Goal: Information Seeking & Learning: Compare options

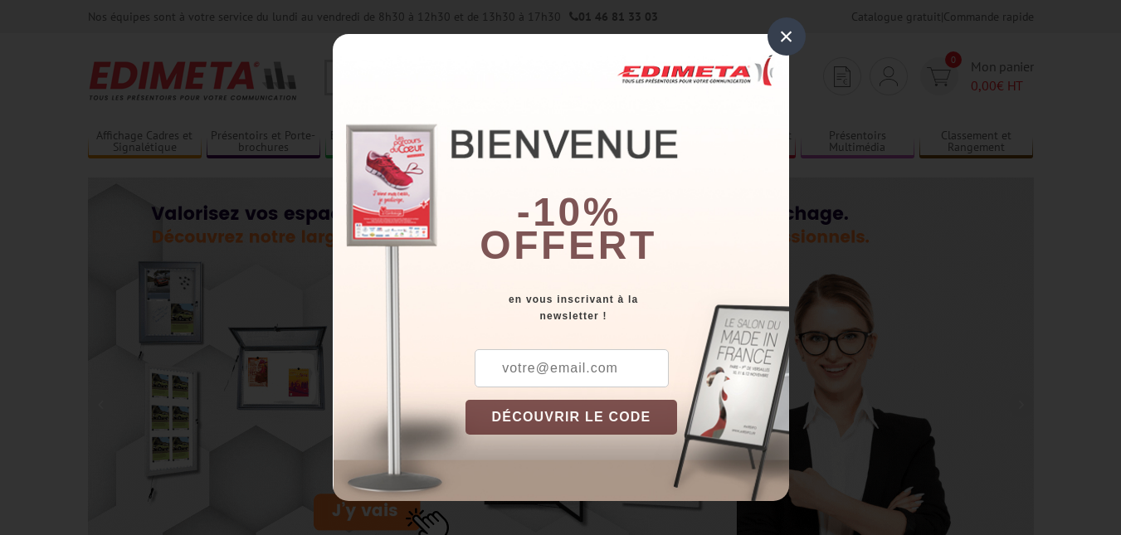
click at [777, 38] on div "×" at bounding box center [787, 36] width 38 height 38
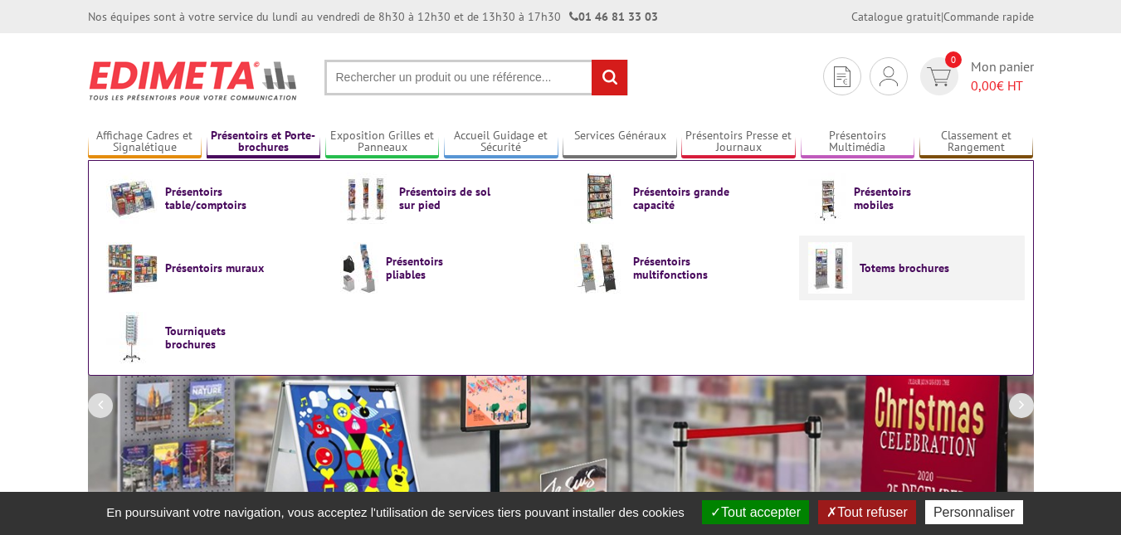
click at [892, 265] on span "Totems brochures" at bounding box center [910, 267] width 100 height 13
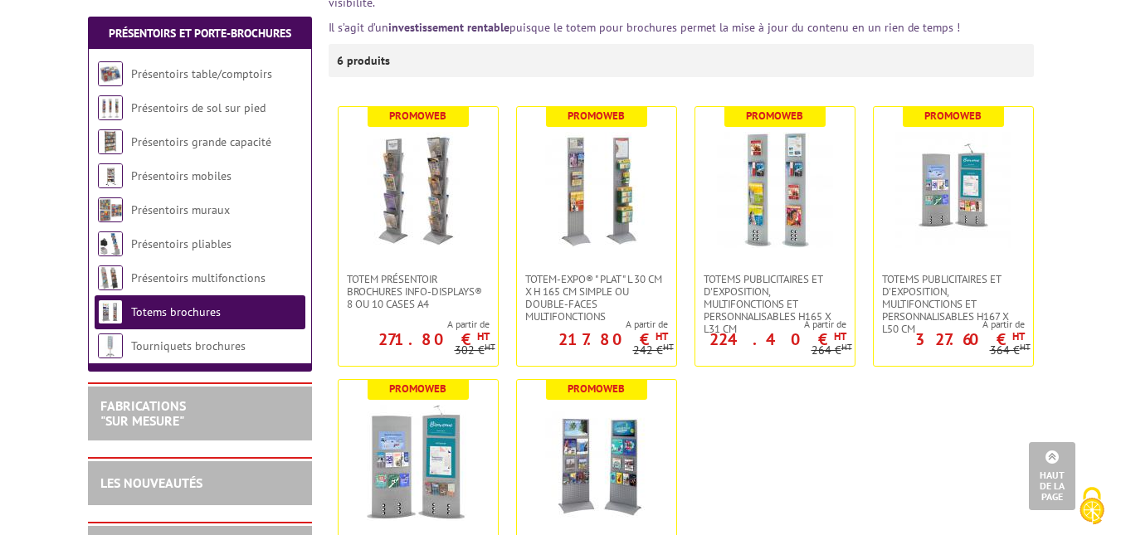
scroll to position [276, 0]
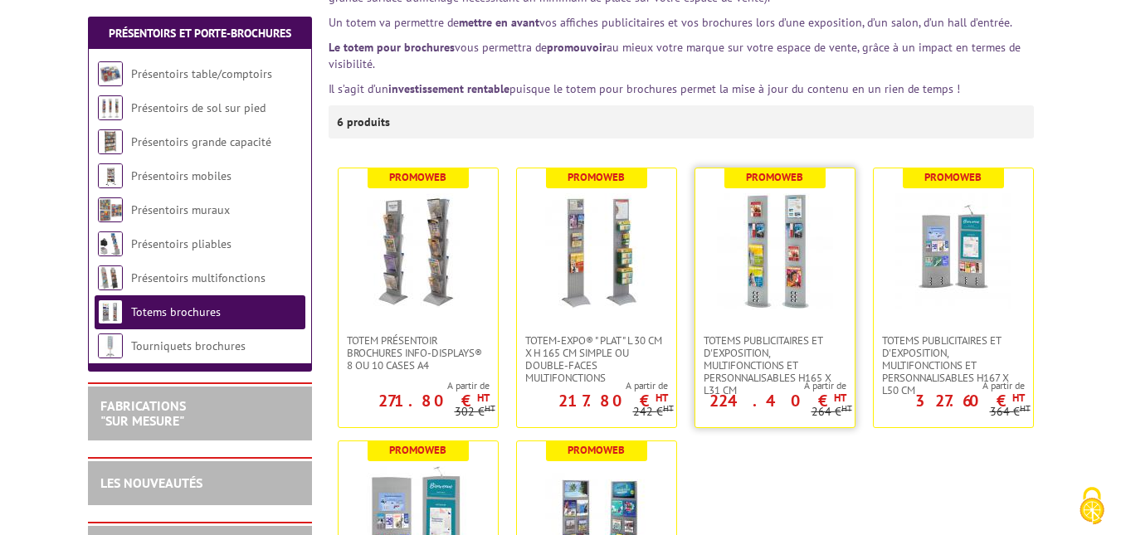
click at [783, 251] on img at bounding box center [775, 251] width 116 height 116
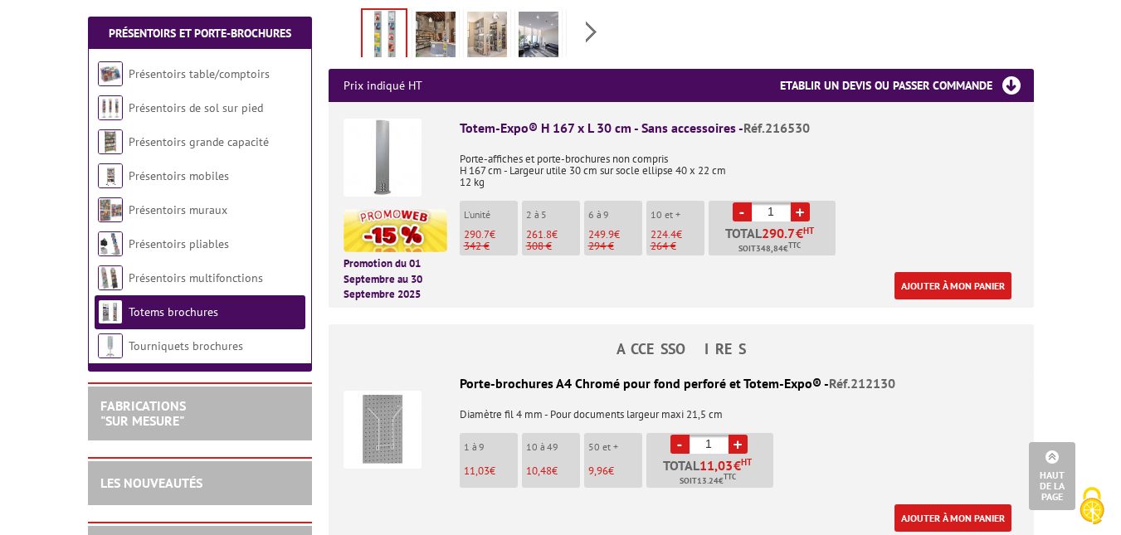
scroll to position [759, 0]
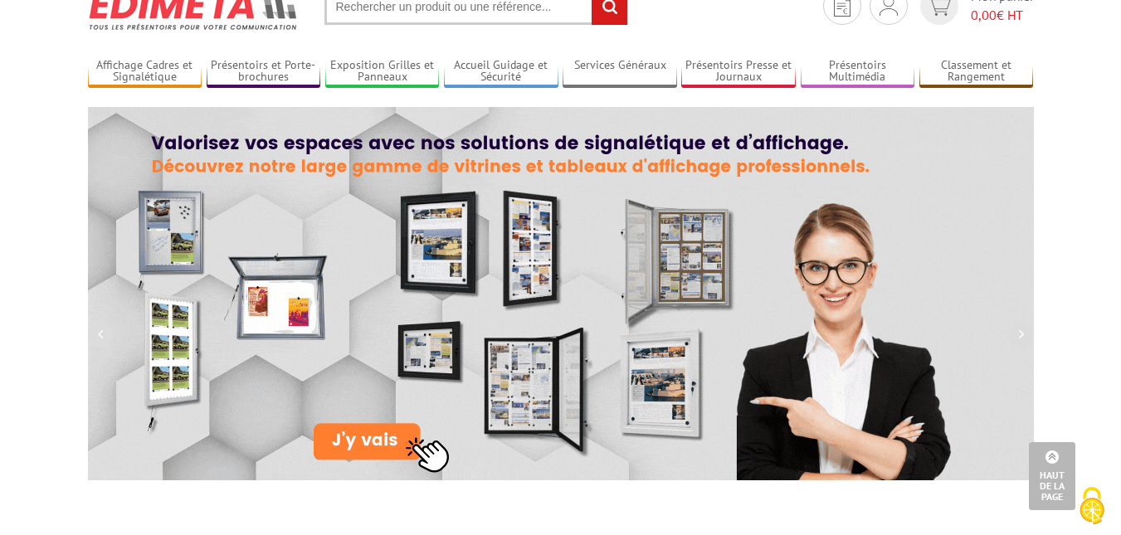
scroll to position [10, 0]
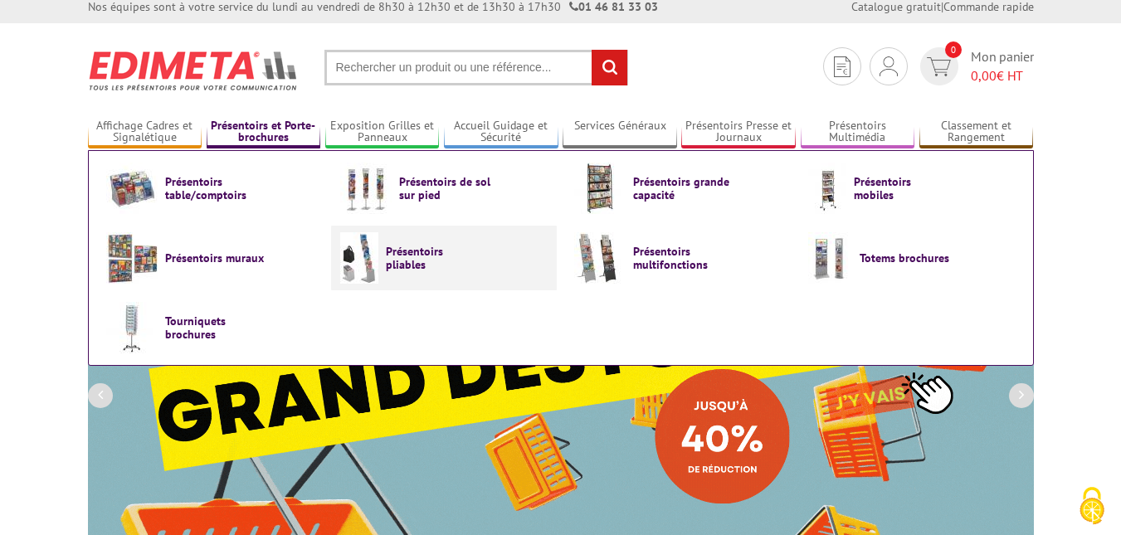
click at [422, 257] on span "Présentoirs pliables" at bounding box center [436, 258] width 100 height 27
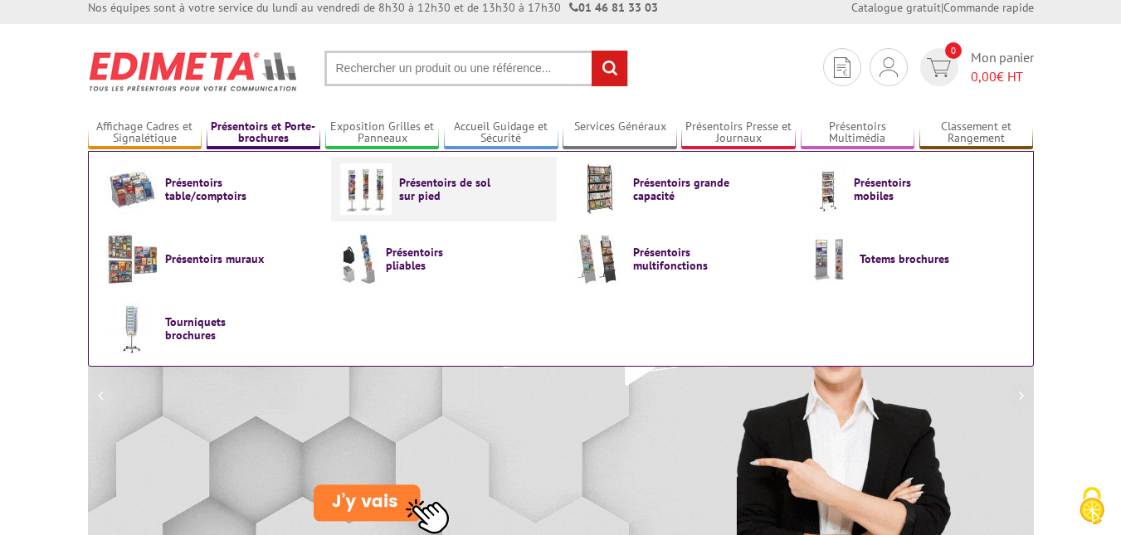
click at [424, 201] on span "Présentoirs de sol sur pied" at bounding box center [449, 189] width 100 height 27
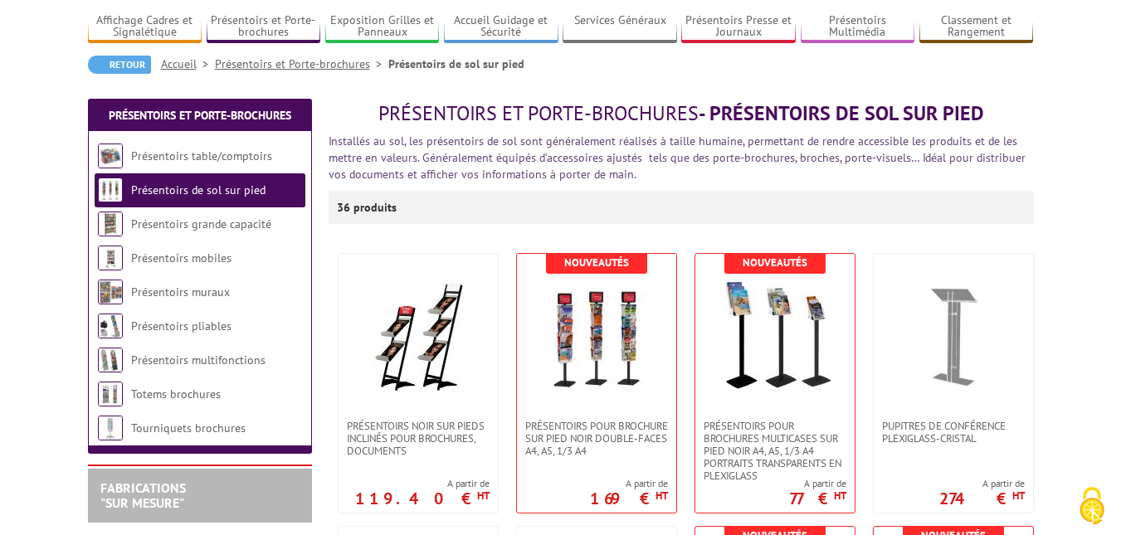
scroll to position [143, 0]
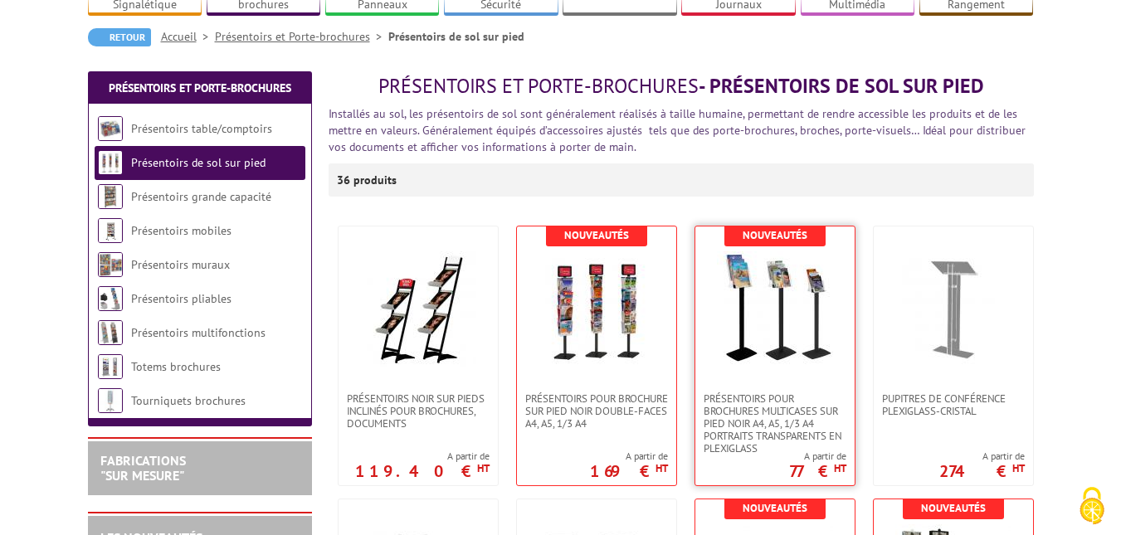
click at [775, 293] on img at bounding box center [775, 309] width 116 height 116
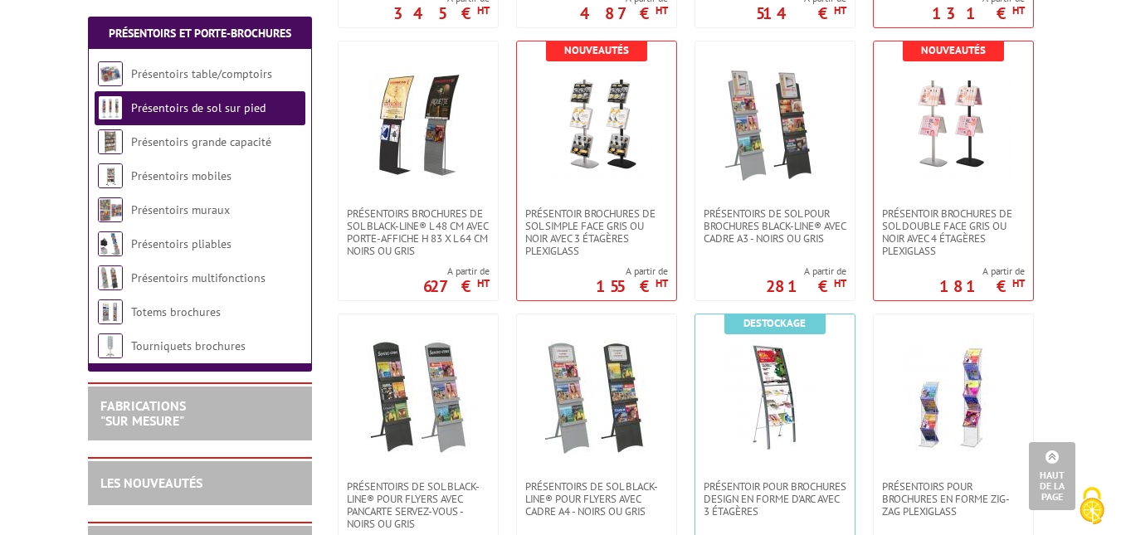
scroll to position [2250, 0]
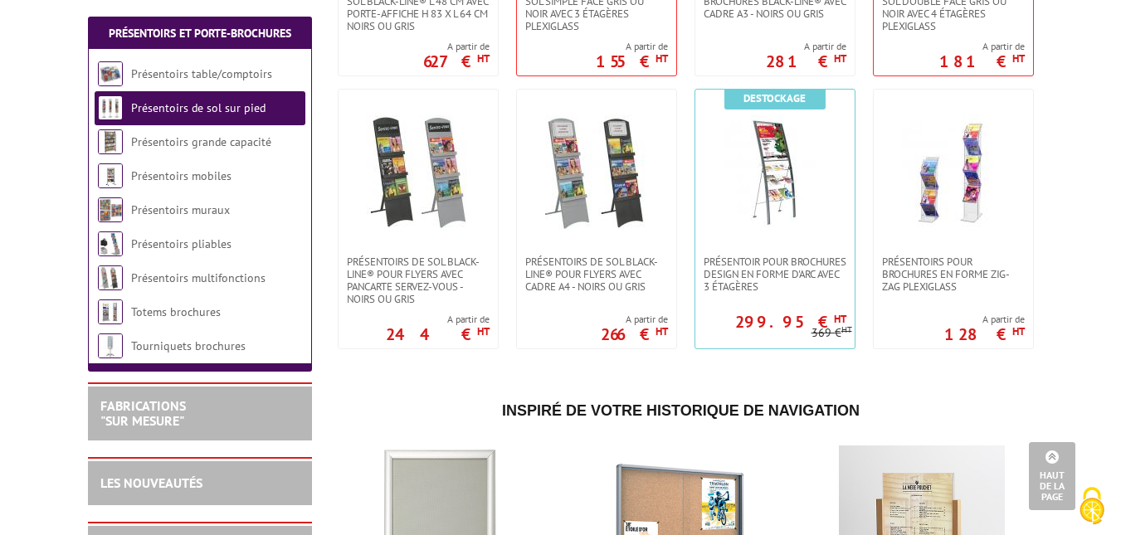
scroll to position [2455, 0]
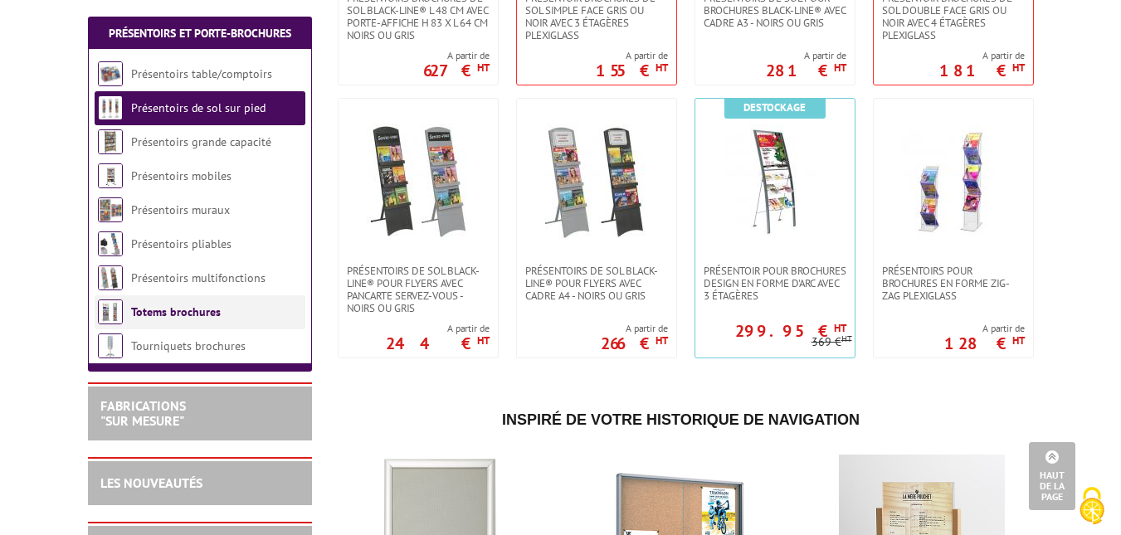
click at [210, 306] on link "Totems brochures" at bounding box center [176, 312] width 90 height 15
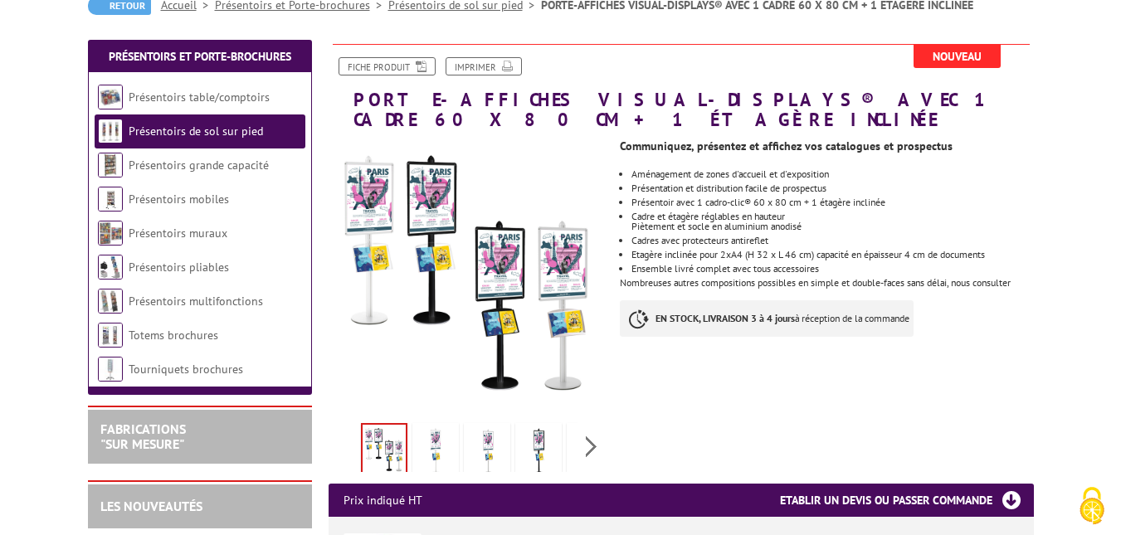
scroll to position [200, 0]
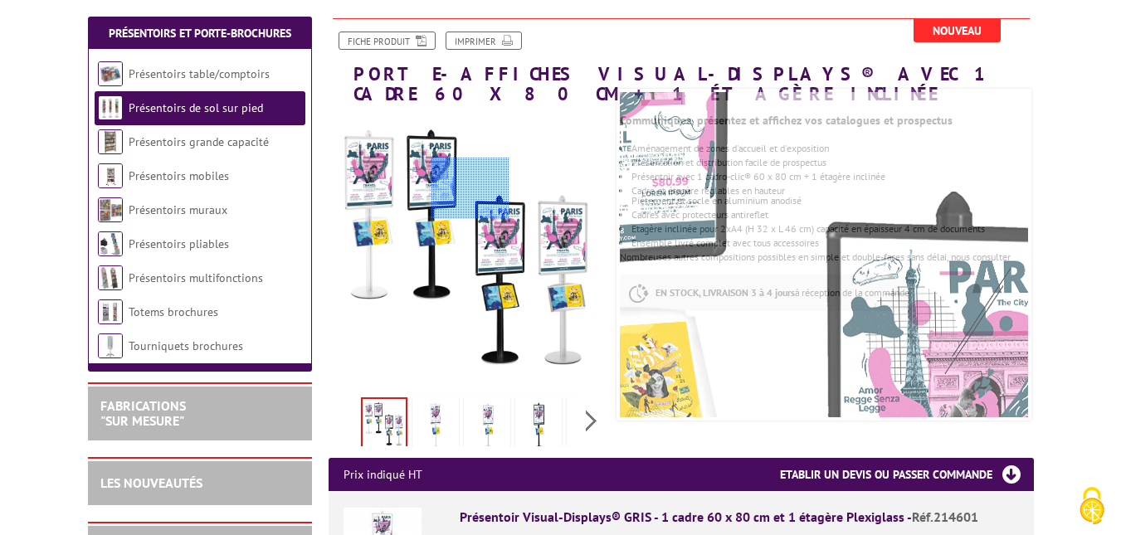
click at [471, 188] on div at bounding box center [471, 189] width 78 height 62
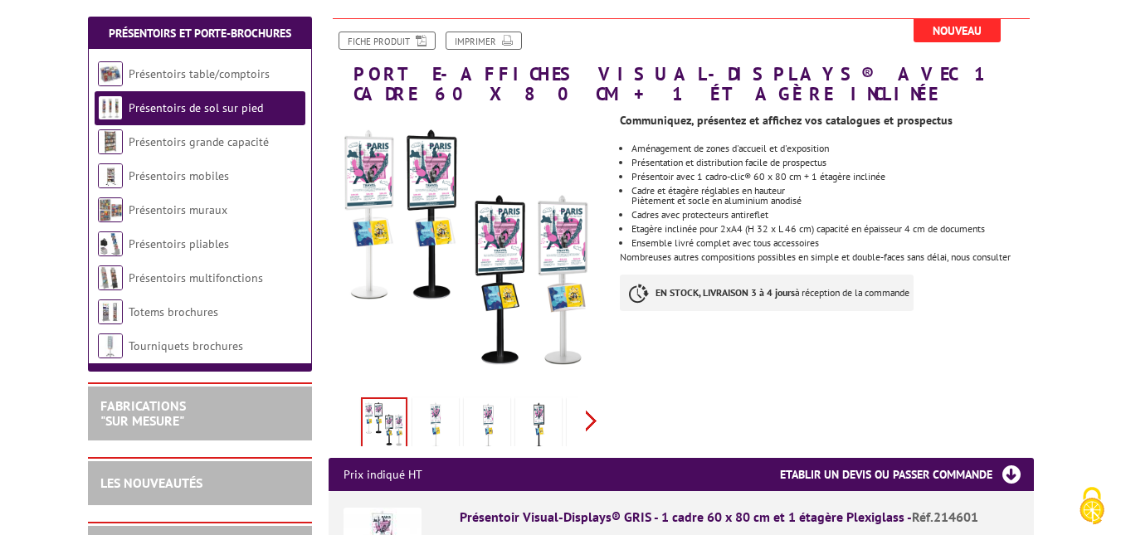
click at [591, 403] on div "Previous Next" at bounding box center [469, 421] width 280 height 58
click at [502, 407] on img at bounding box center [501, 426] width 40 height 51
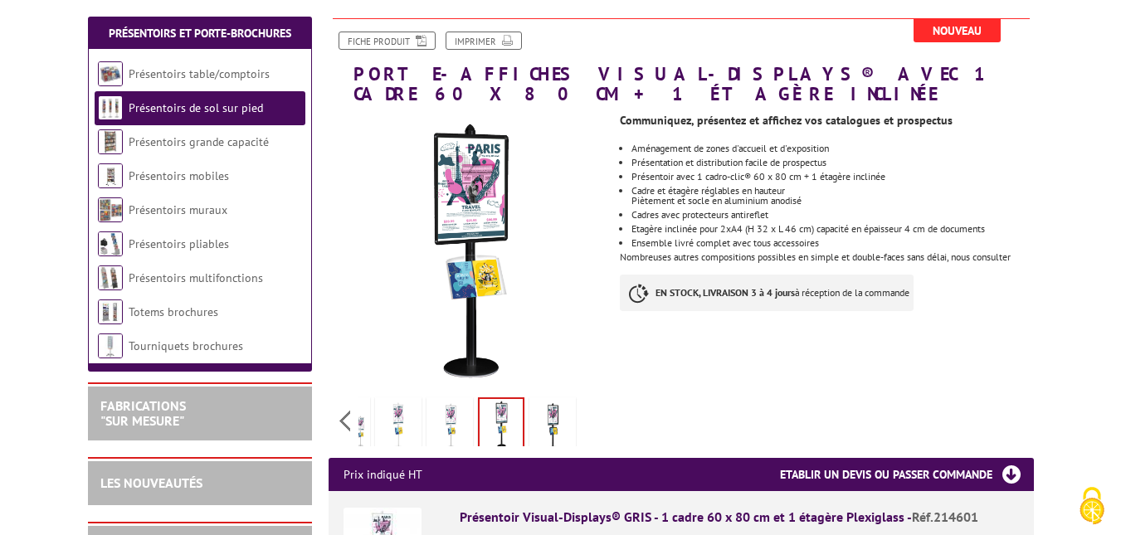
click at [444, 401] on img at bounding box center [450, 426] width 40 height 51
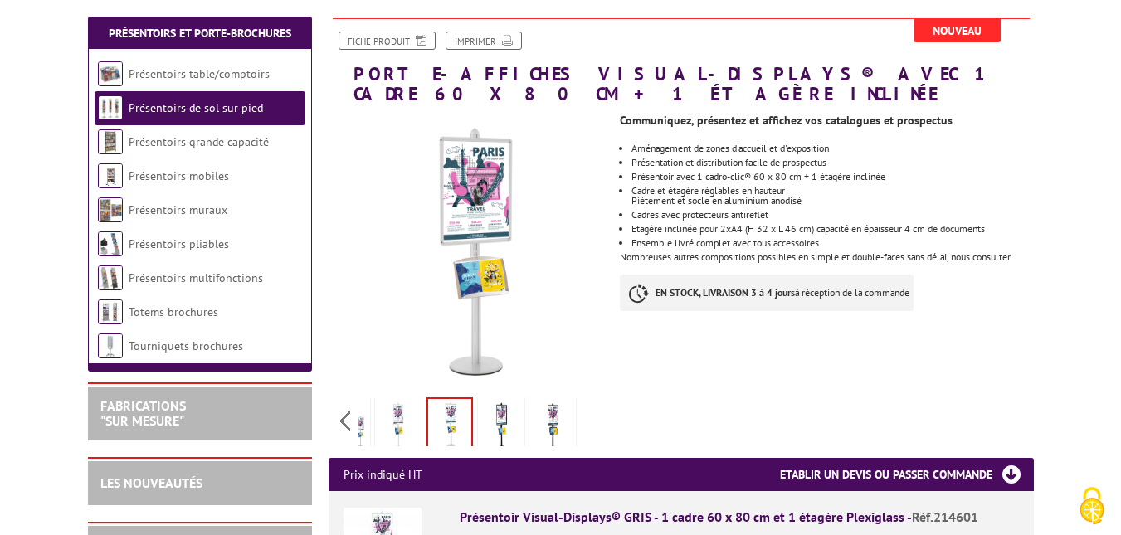
click at [491, 401] on img at bounding box center [501, 426] width 40 height 51
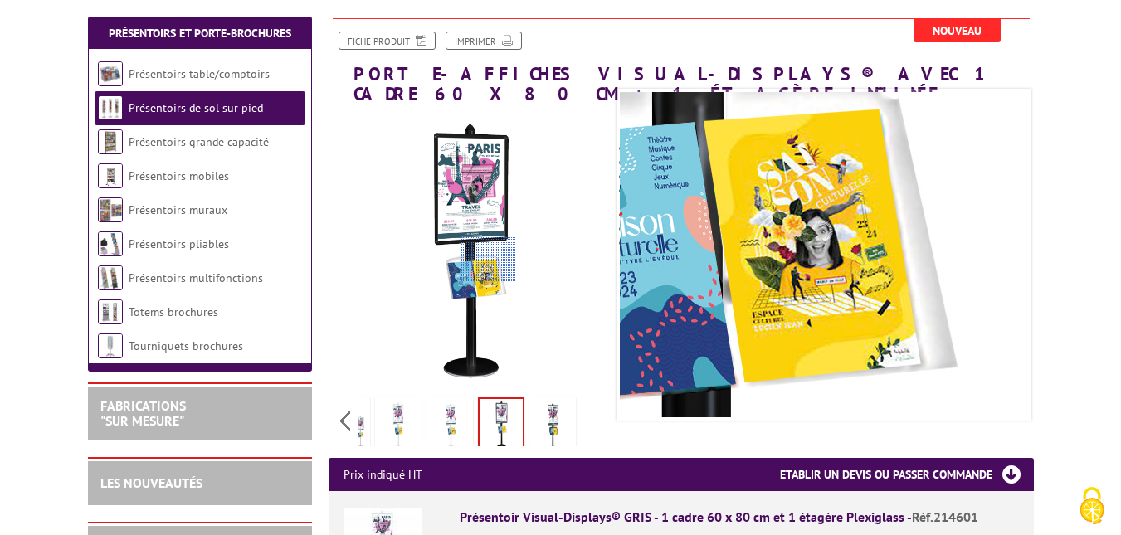
click at [489, 260] on div at bounding box center [489, 259] width 56 height 44
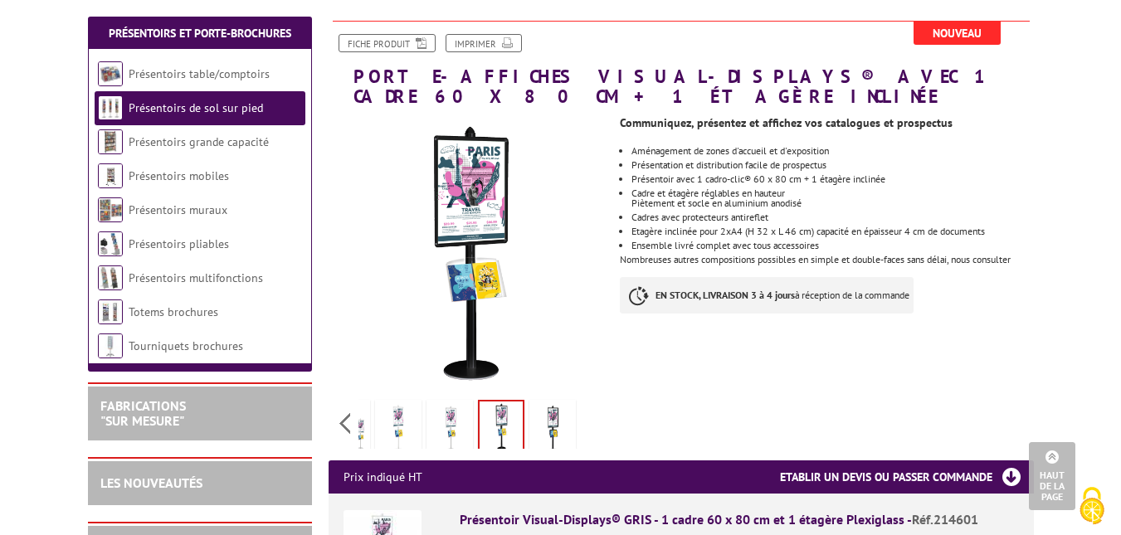
scroll to position [0, 0]
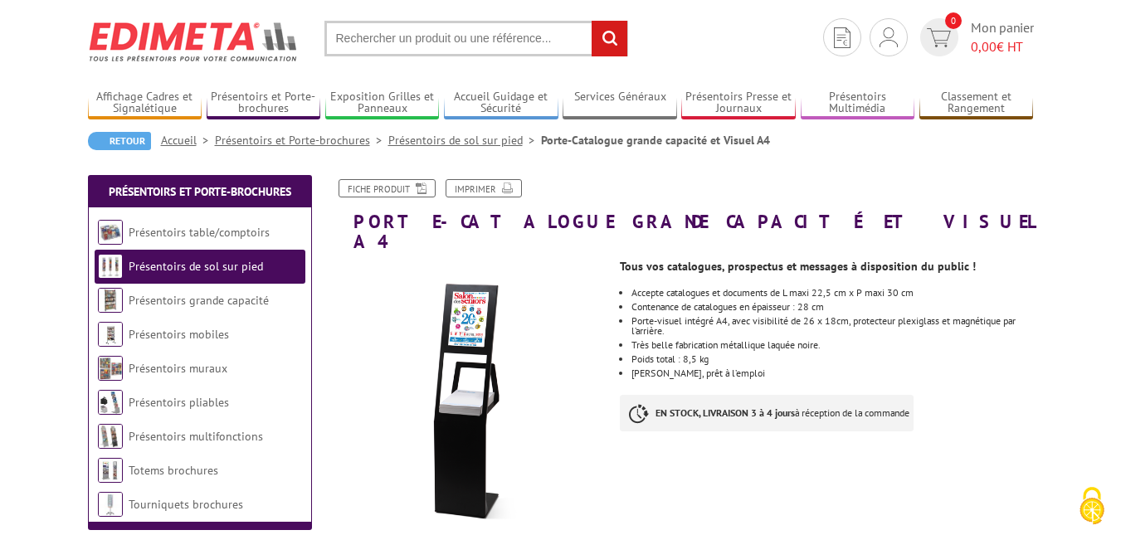
scroll to position [134, 0]
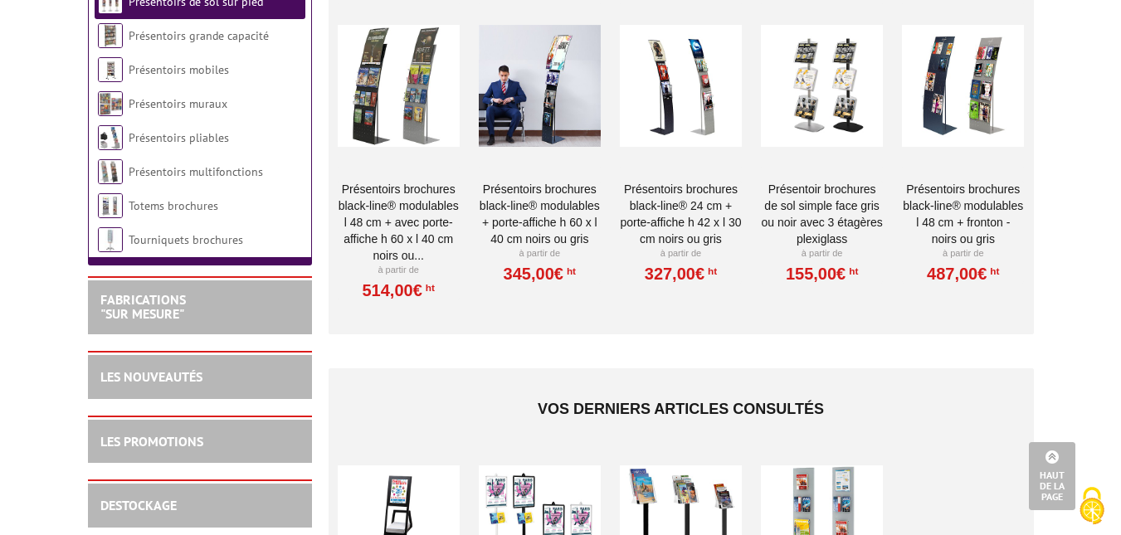
scroll to position [1820, 0]
click at [544, 180] on link "Présentoirs brochures Black-Line® modulables + porte-affiche H 60 x L 40 cm Noi…" at bounding box center [540, 213] width 122 height 66
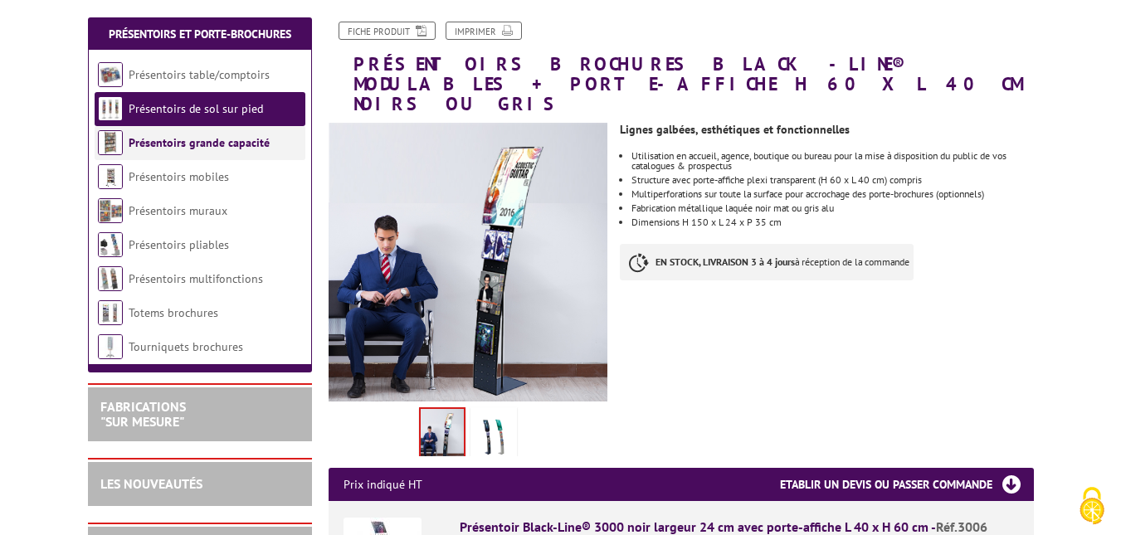
scroll to position [225, 0]
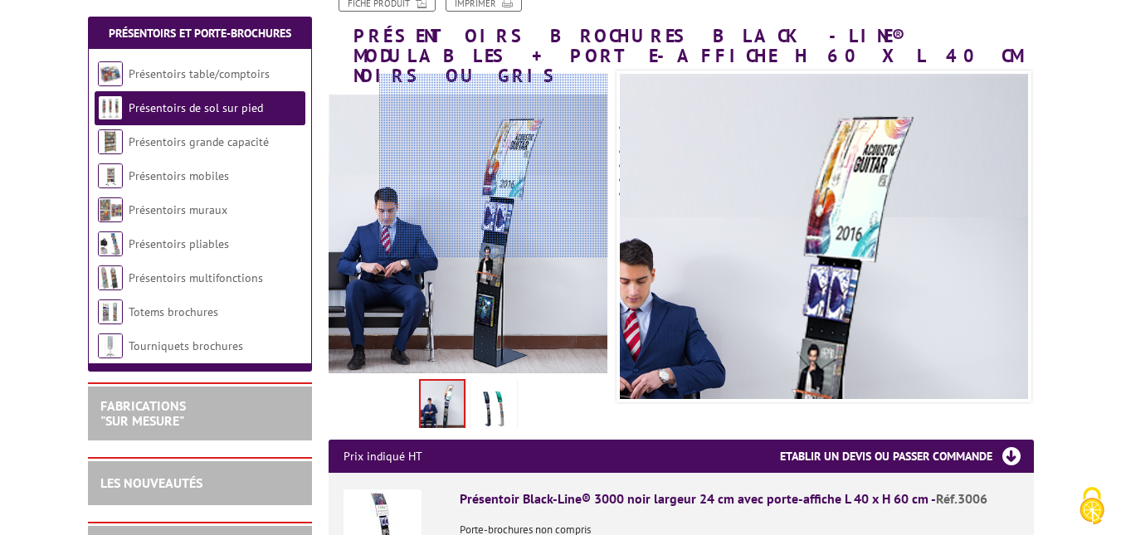
click at [501, 155] on div at bounding box center [493, 165] width 229 height 183
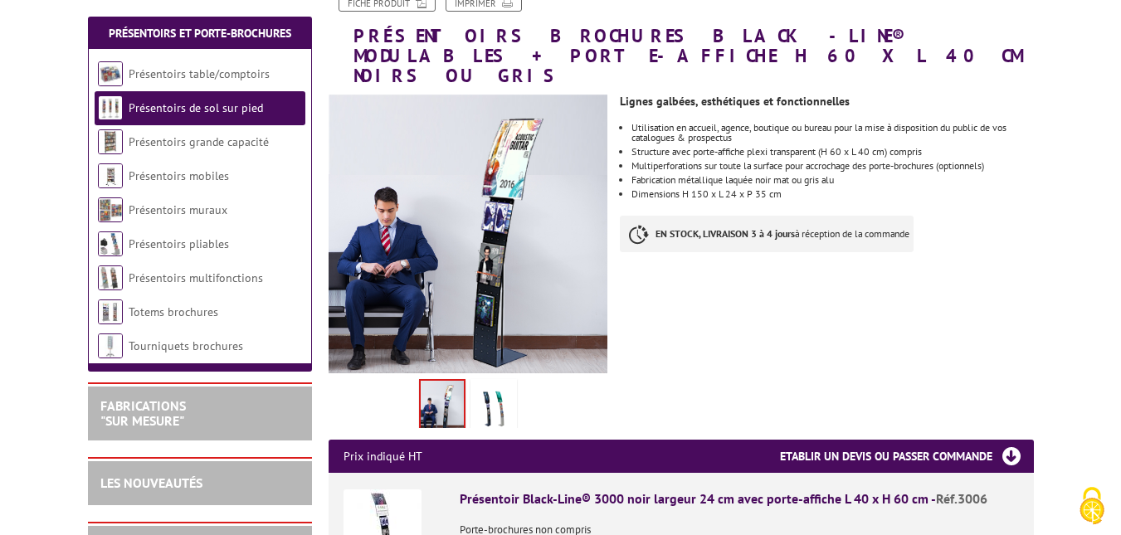
click at [501, 386] on img at bounding box center [494, 408] width 40 height 51
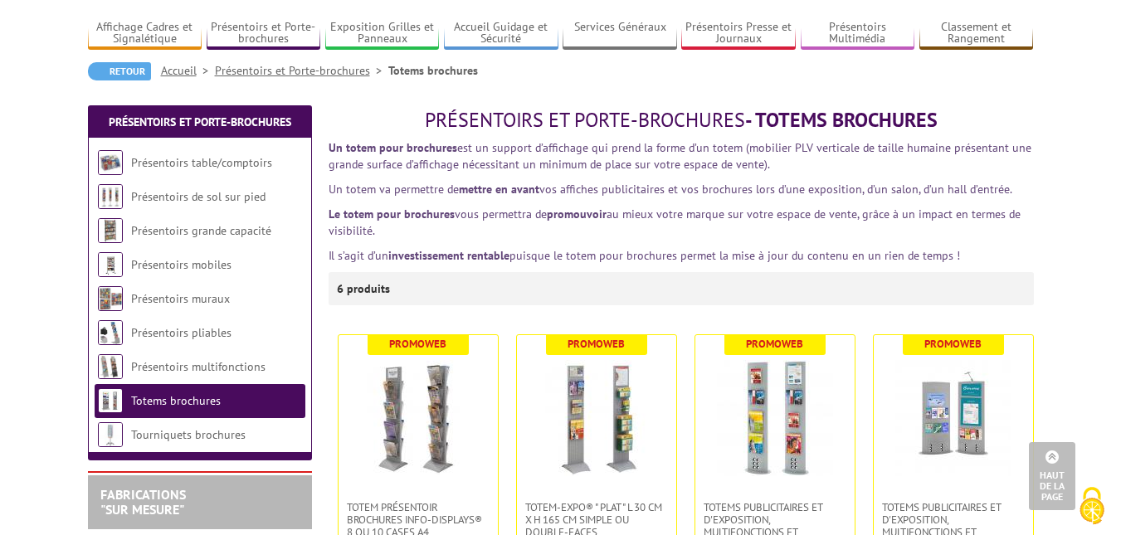
scroll to position [106, 0]
